Goal: Task Accomplishment & Management: Manage account settings

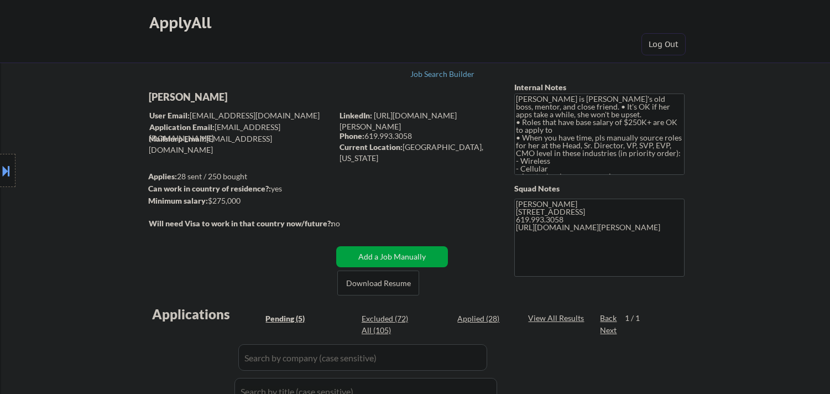
select select ""pending""
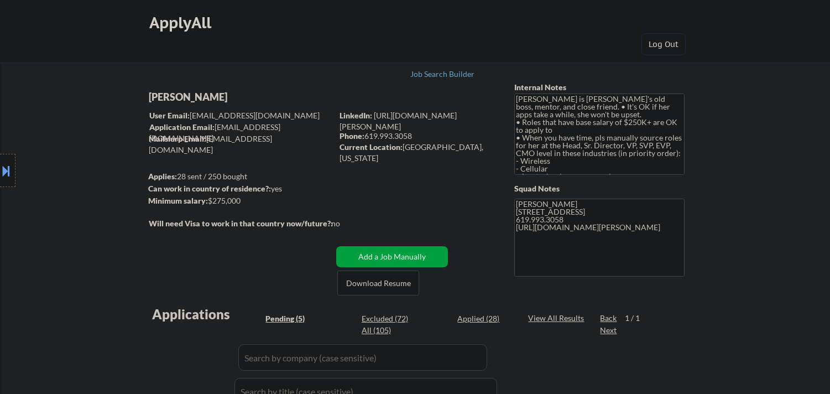
scroll to position [307, 0]
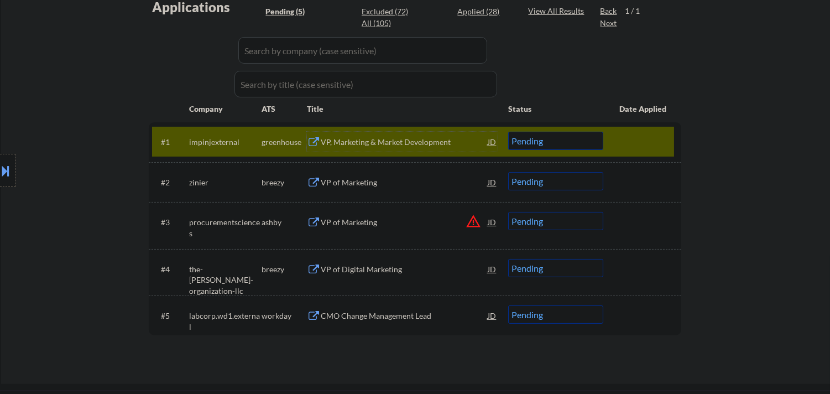
click at [409, 141] on div "VP, Marketing & Market Development" at bounding box center [404, 142] width 167 height 11
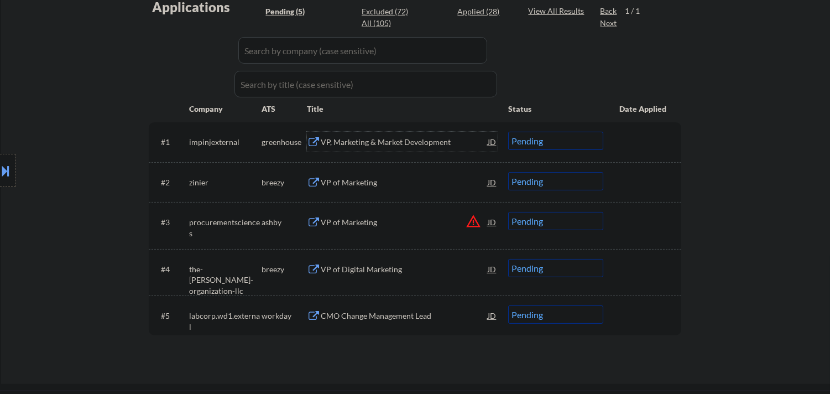
click at [542, 146] on select "Choose an option... Pending Applied Excluded (Questions) Excluded (Expired) Exc…" at bounding box center [555, 141] width 95 height 18
click at [508, 132] on select "Choose an option... Pending Applied Excluded (Questions) Excluded (Expired) Exc…" at bounding box center [555, 141] width 95 height 18
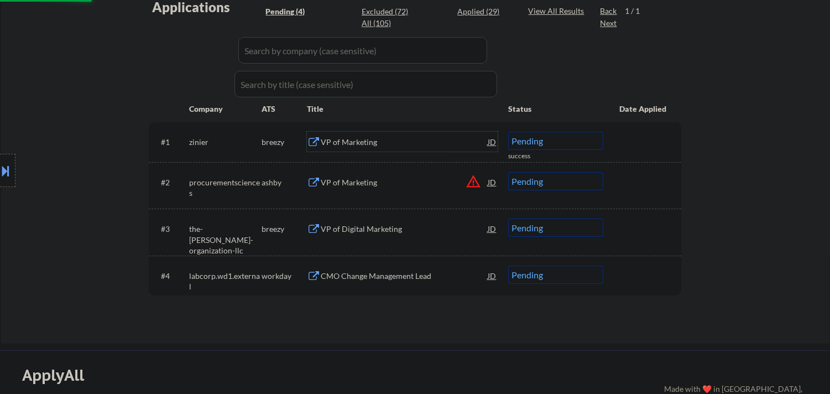
click at [380, 140] on div "VP of Marketing" at bounding box center [404, 142] width 167 height 11
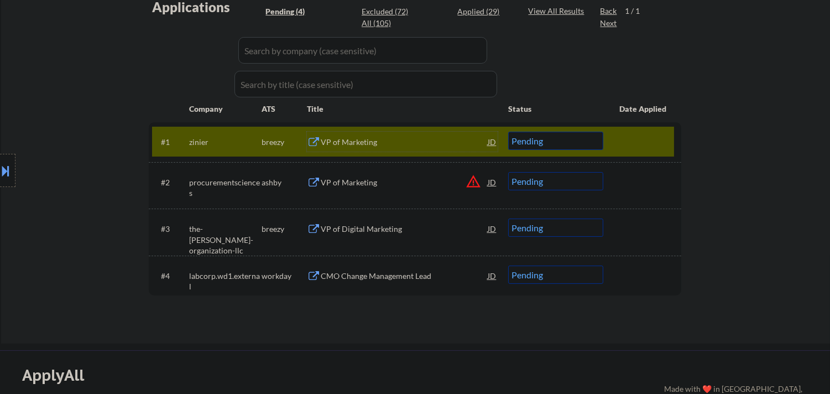
click at [565, 144] on select "Choose an option... Pending Applied Excluded (Questions) Excluded (Expired) Exc…" at bounding box center [555, 141] width 95 height 18
click at [508, 132] on select "Choose an option... Pending Applied Excluded (Questions) Excluded (Expired) Exc…" at bounding box center [555, 141] width 95 height 18
click at [474, 179] on button "warning_amber" at bounding box center [473, 181] width 15 height 15
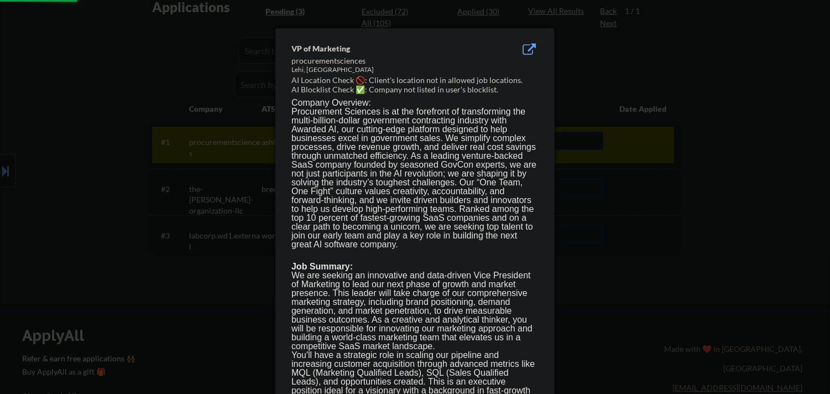
click at [745, 164] on div at bounding box center [415, 197] width 830 height 394
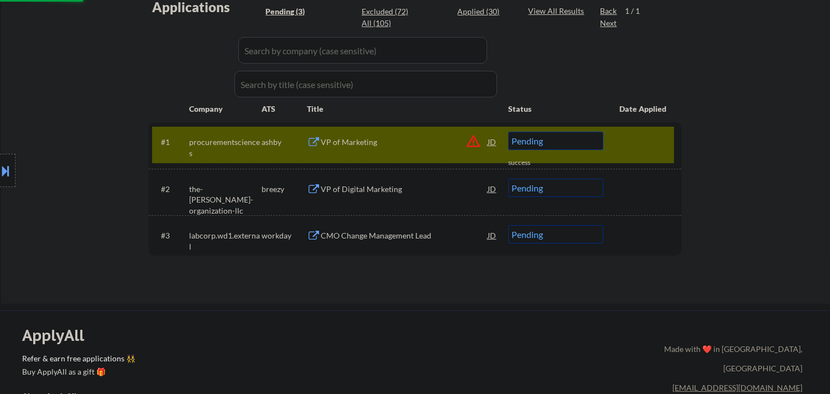
click at [0, 172] on button at bounding box center [6, 171] width 12 height 18
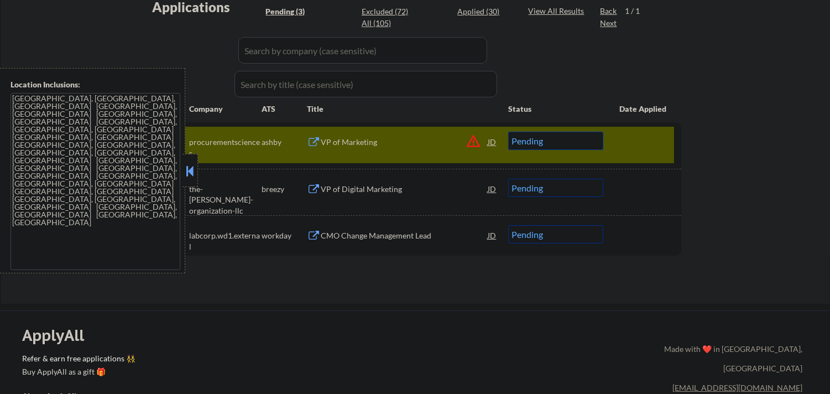
click at [188, 163] on button at bounding box center [190, 171] width 12 height 17
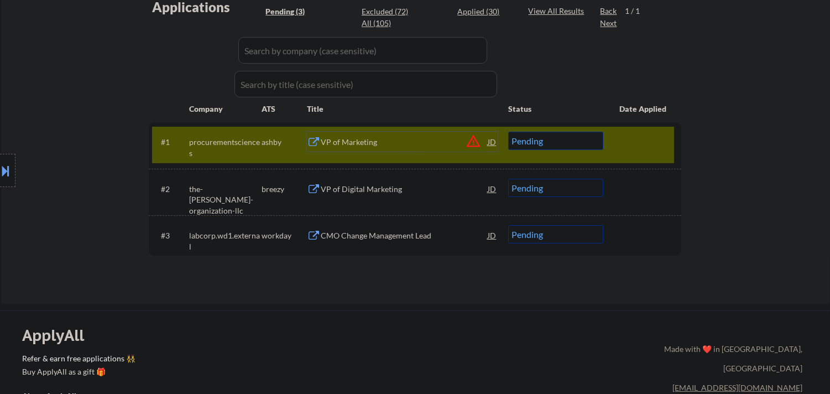
click at [428, 138] on div "VP of Marketing" at bounding box center [404, 142] width 167 height 11
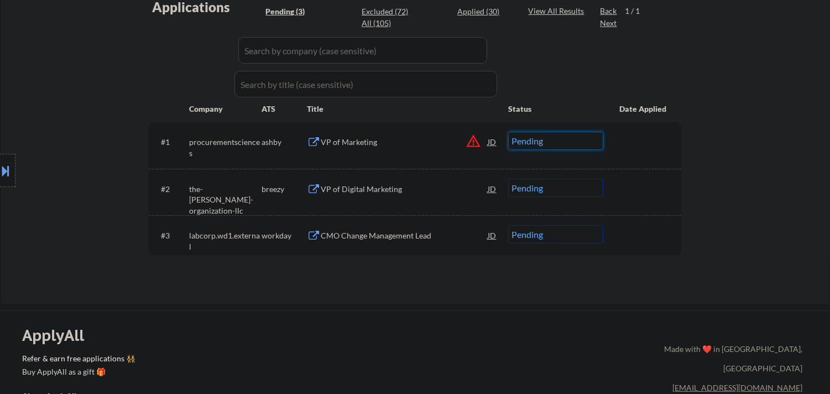
click at [576, 148] on select "Choose an option... Pending Applied Excluded (Questions) Excluded (Expired) Exc…" at bounding box center [555, 141] width 95 height 18
click at [508, 132] on select "Choose an option... Pending Applied Excluded (Questions) Excluded (Expired) Exc…" at bounding box center [555, 141] width 95 height 18
select select ""pending""
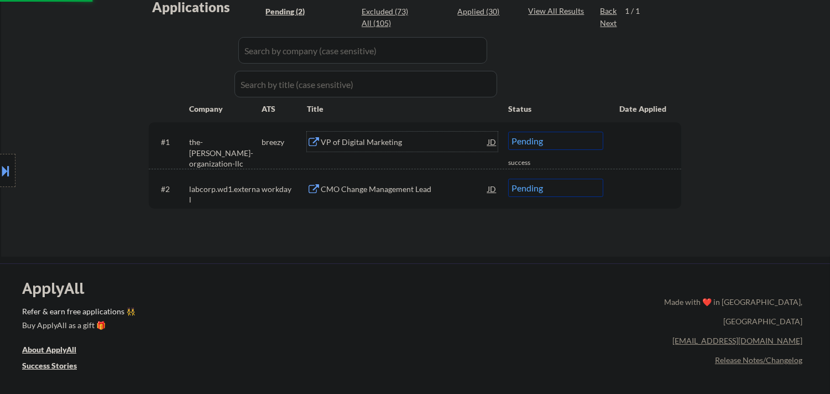
click at [391, 139] on div "VP of Digital Marketing" at bounding box center [404, 142] width 167 height 11
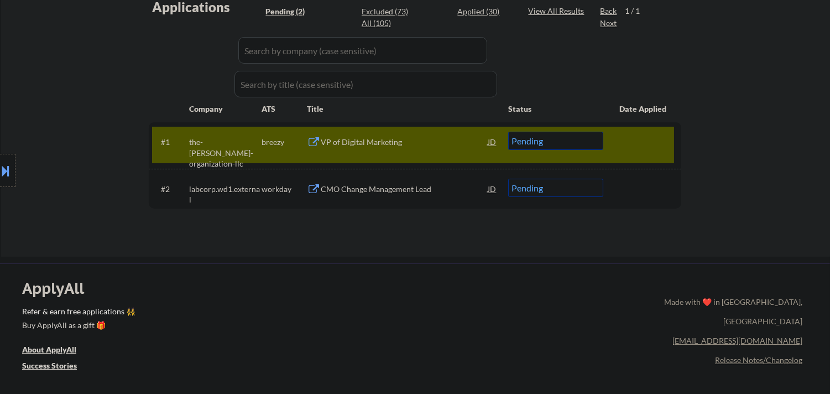
type textarea "[PERSON_NAME] [STREET_ADDRESS] 619.993.3058 [URL][DOMAIN_NAME][PERSON_NAME]"
click at [560, 139] on select "Choose an option... Pending Applied Excluded (Questions) Excluded (Expired) Exc…" at bounding box center [555, 141] width 95 height 18
click at [508, 132] on select "Choose an option... Pending Applied Excluded (Questions) Excluded (Expired) Exc…" at bounding box center [555, 141] width 95 height 18
click at [418, 190] on div "CMO Change Management Lead" at bounding box center [404, 189] width 167 height 11
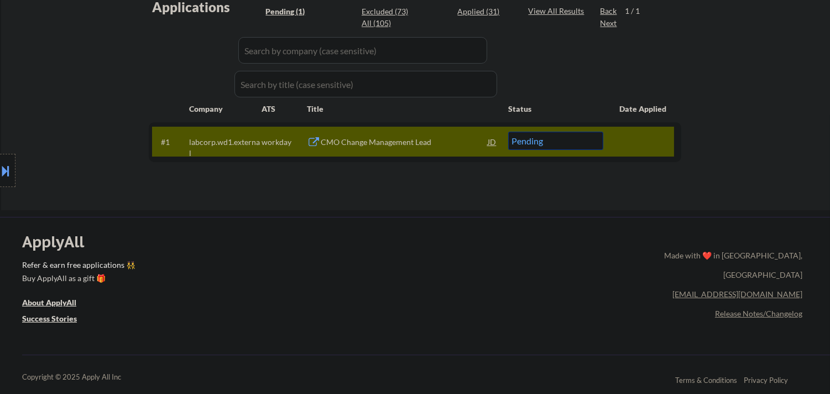
click at [569, 146] on select "Choose an option... Pending Applied Excluded (Questions) Excluded (Expired) Exc…" at bounding box center [555, 141] width 95 height 18
select select ""excluded__expired_""
click at [508, 132] on select "Choose an option... Pending Applied Excluded (Questions) Excluded (Expired) Exc…" at bounding box center [555, 141] width 95 height 18
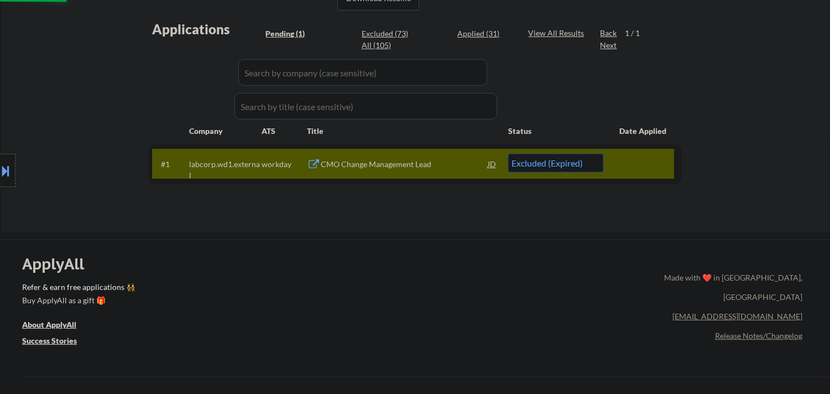
scroll to position [246, 0]
